Goal: Task Accomplishment & Management: Manage account settings

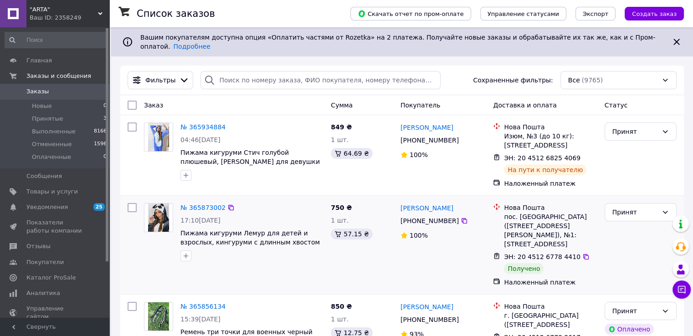
click at [193, 202] on div "№ 365873002" at bounding box center [203, 207] width 47 height 11
click at [200, 204] on link "№ 365873002" at bounding box center [203, 207] width 45 height 7
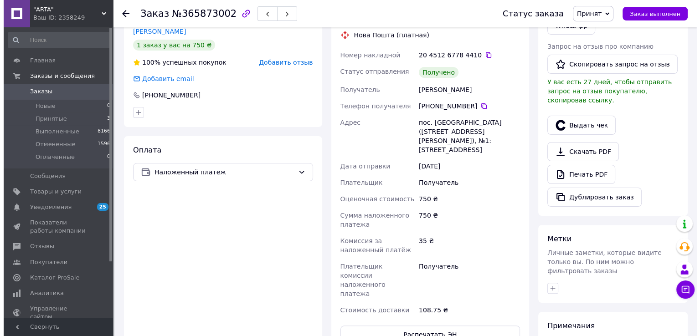
scroll to position [228, 0]
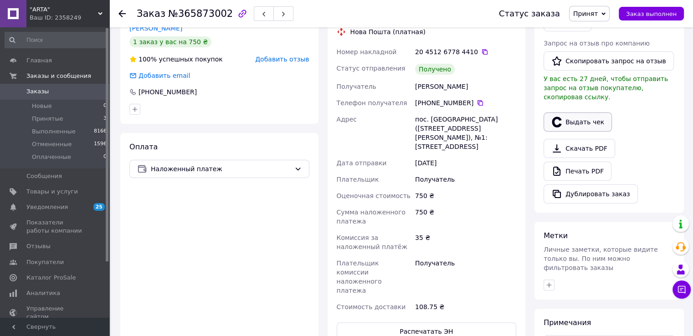
click at [579, 114] on button "Выдать чек" at bounding box center [578, 122] width 68 height 19
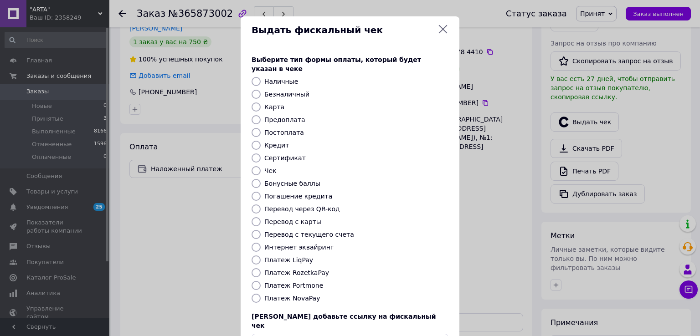
drag, startPoint x: 301, startPoint y: 290, endPoint x: 336, endPoint y: 289, distance: 35.1
click at [301, 295] on label "Платеж NovaPay" at bounding box center [292, 298] width 56 height 7
click at [261, 294] on input "Платеж NovaPay" at bounding box center [256, 298] width 9 height 9
radio input "true"
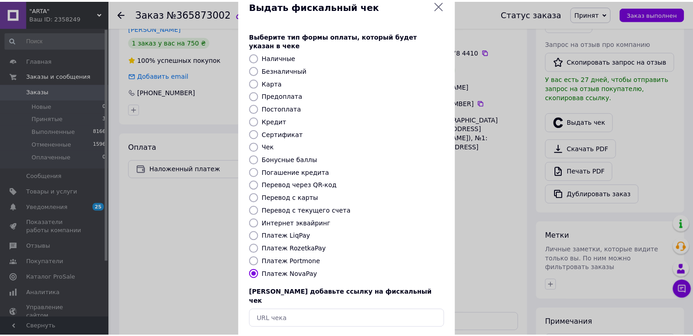
scroll to position [55, 0]
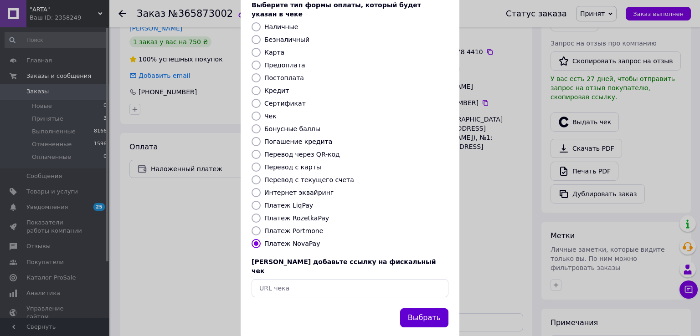
click at [436, 309] on button "Выбрать" at bounding box center [424, 319] width 48 height 20
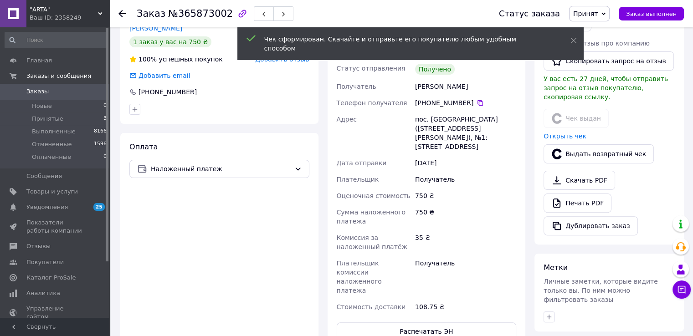
click at [42, 93] on span "Заказы" at bounding box center [37, 92] width 22 height 8
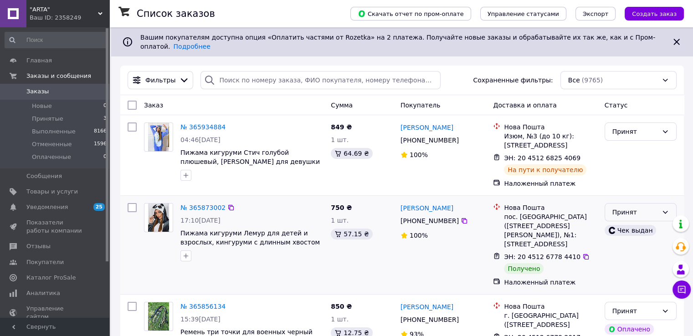
click at [628, 207] on div "Принят" at bounding box center [636, 212] width 46 height 10
click at [629, 226] on li "Выполнен" at bounding box center [640, 225] width 71 height 16
